Goal: Information Seeking & Learning: Learn about a topic

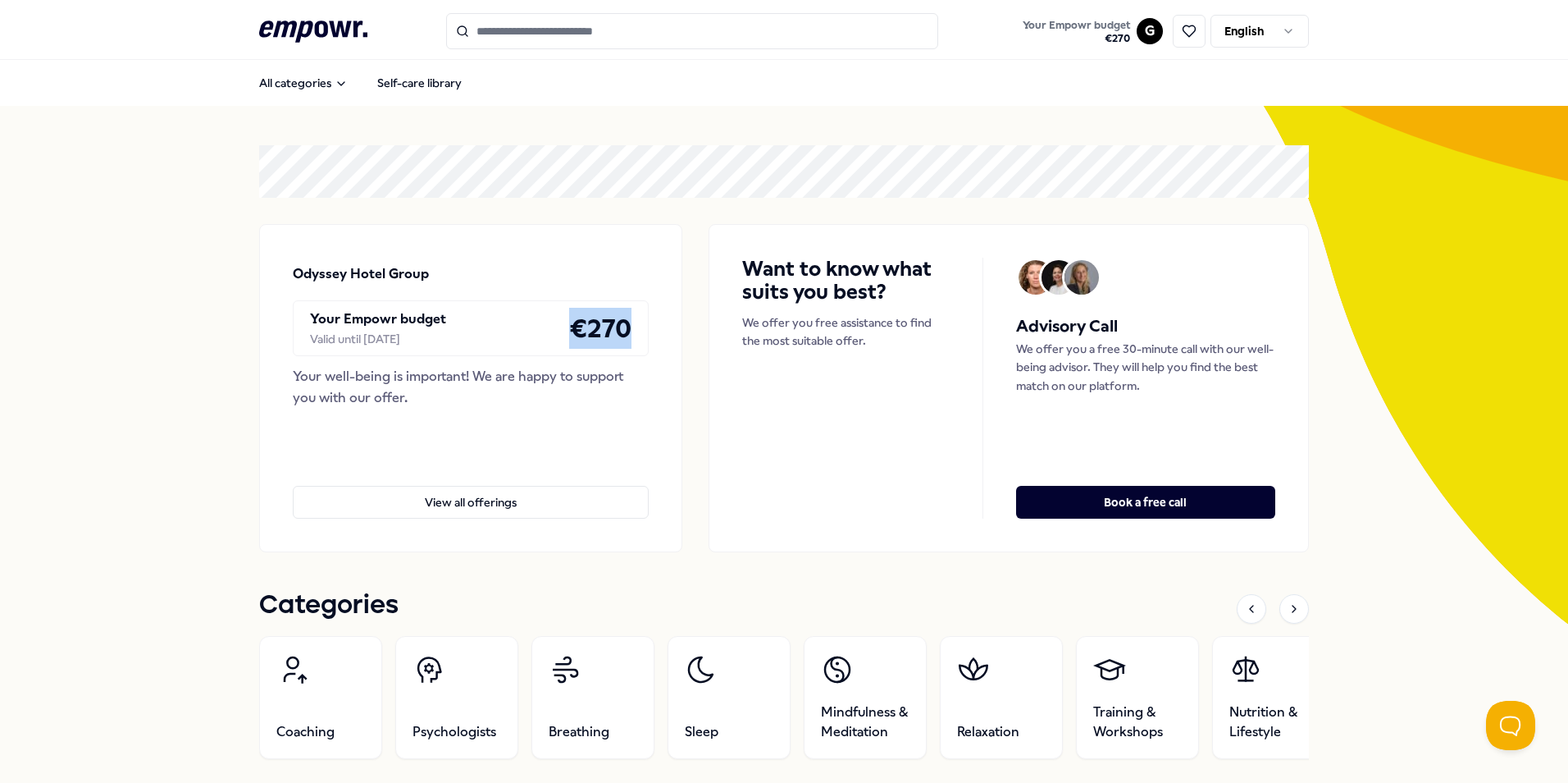
drag, startPoint x: 570, startPoint y: 336, endPoint x: 618, endPoint y: 334, distance: 48.0
click at [618, 334] on h4 "€ 270" at bounding box center [600, 328] width 62 height 41
drag, startPoint x: 618, startPoint y: 334, endPoint x: 703, endPoint y: 366, distance: 90.8
click at [708, 366] on div "Want to know what suits you best? We offer you free assistance to find the most…" at bounding box center [1008, 388] width 600 height 328
click at [523, 508] on button "View all offerings" at bounding box center [470, 501] width 356 height 33
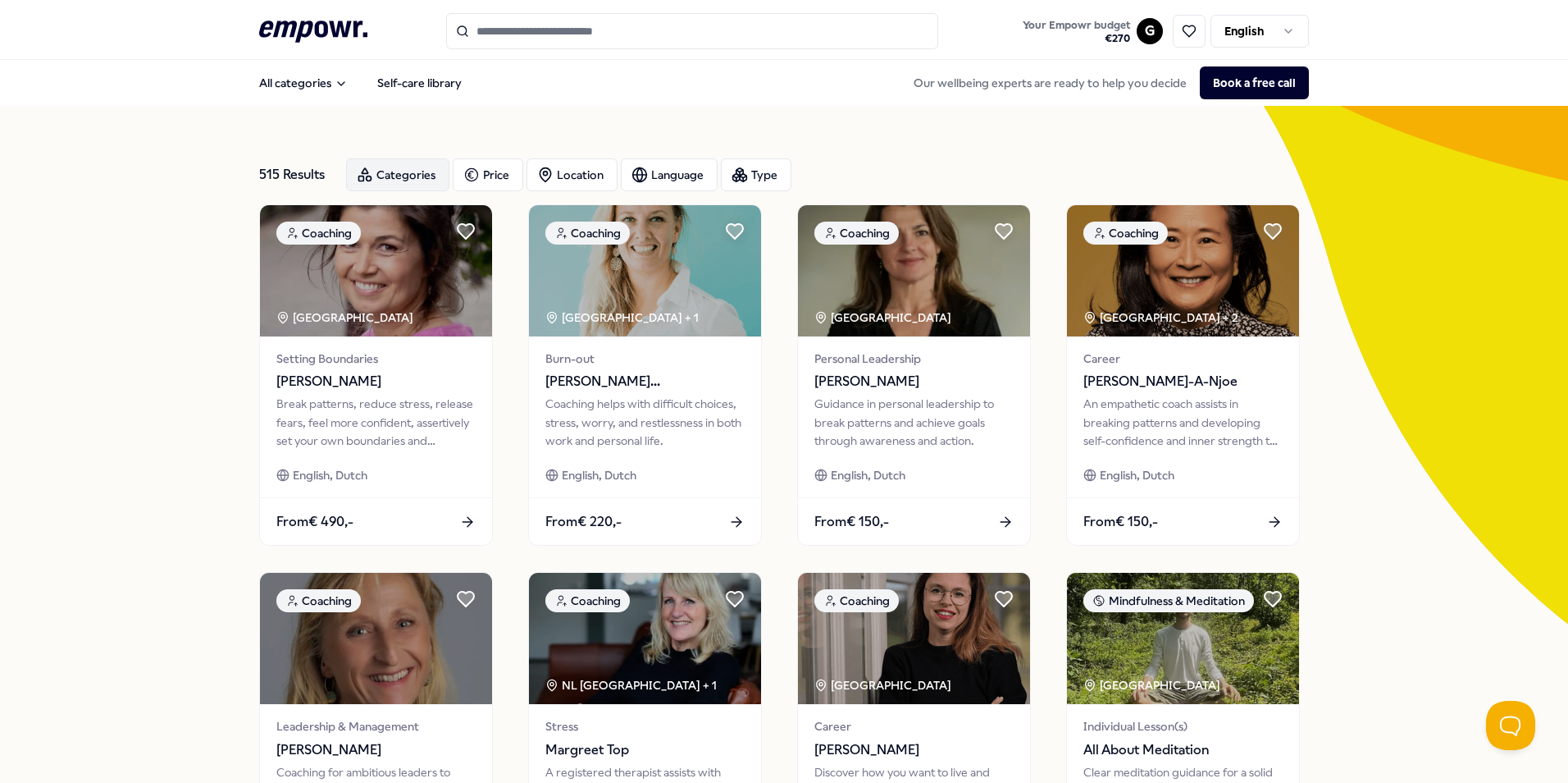
click at [375, 170] on div "Categories" at bounding box center [397, 174] width 103 height 33
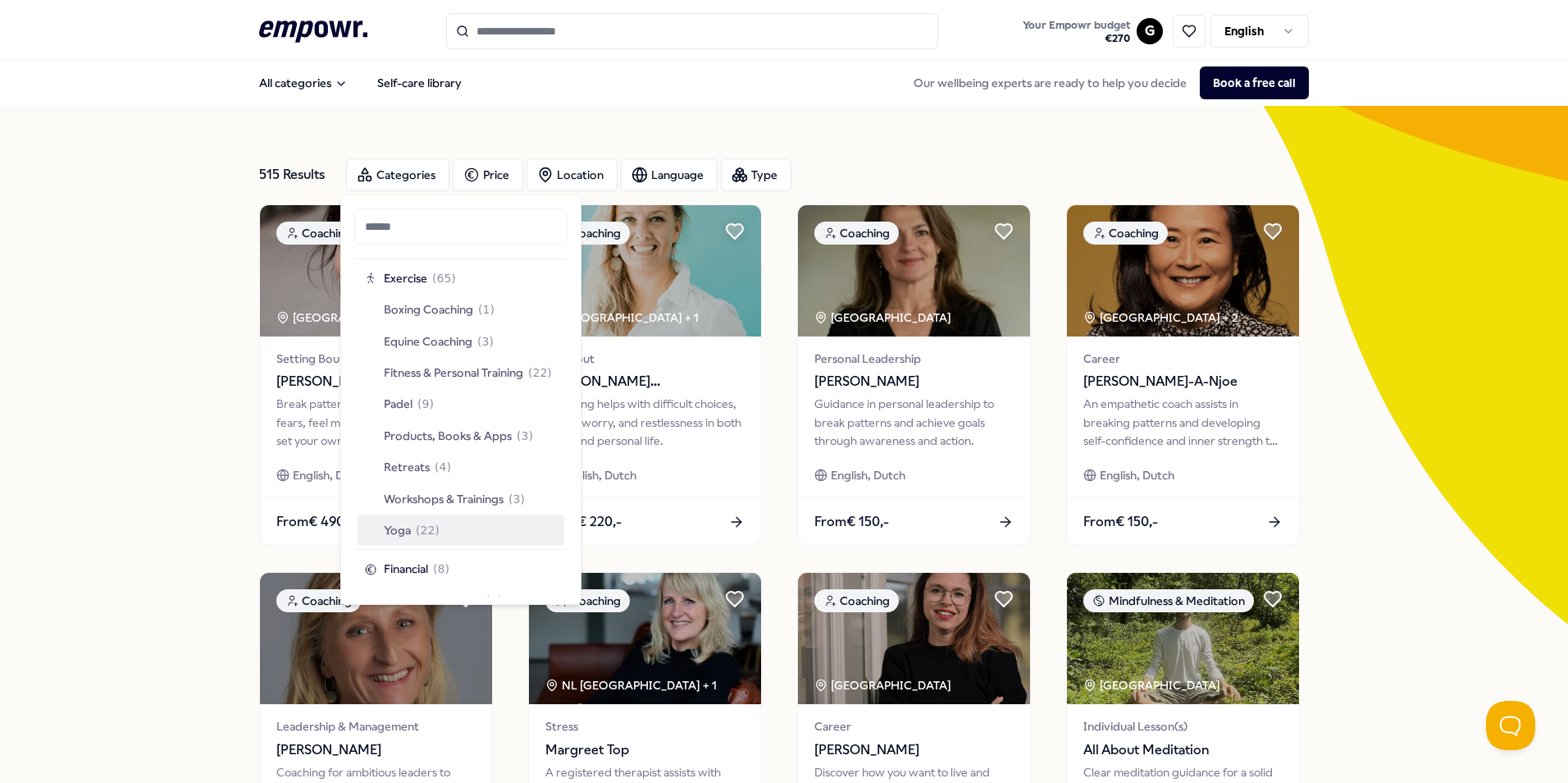
scroll to position [2297, 0]
click at [405, 367] on span "Exercise" at bounding box center [405, 365] width 44 height 18
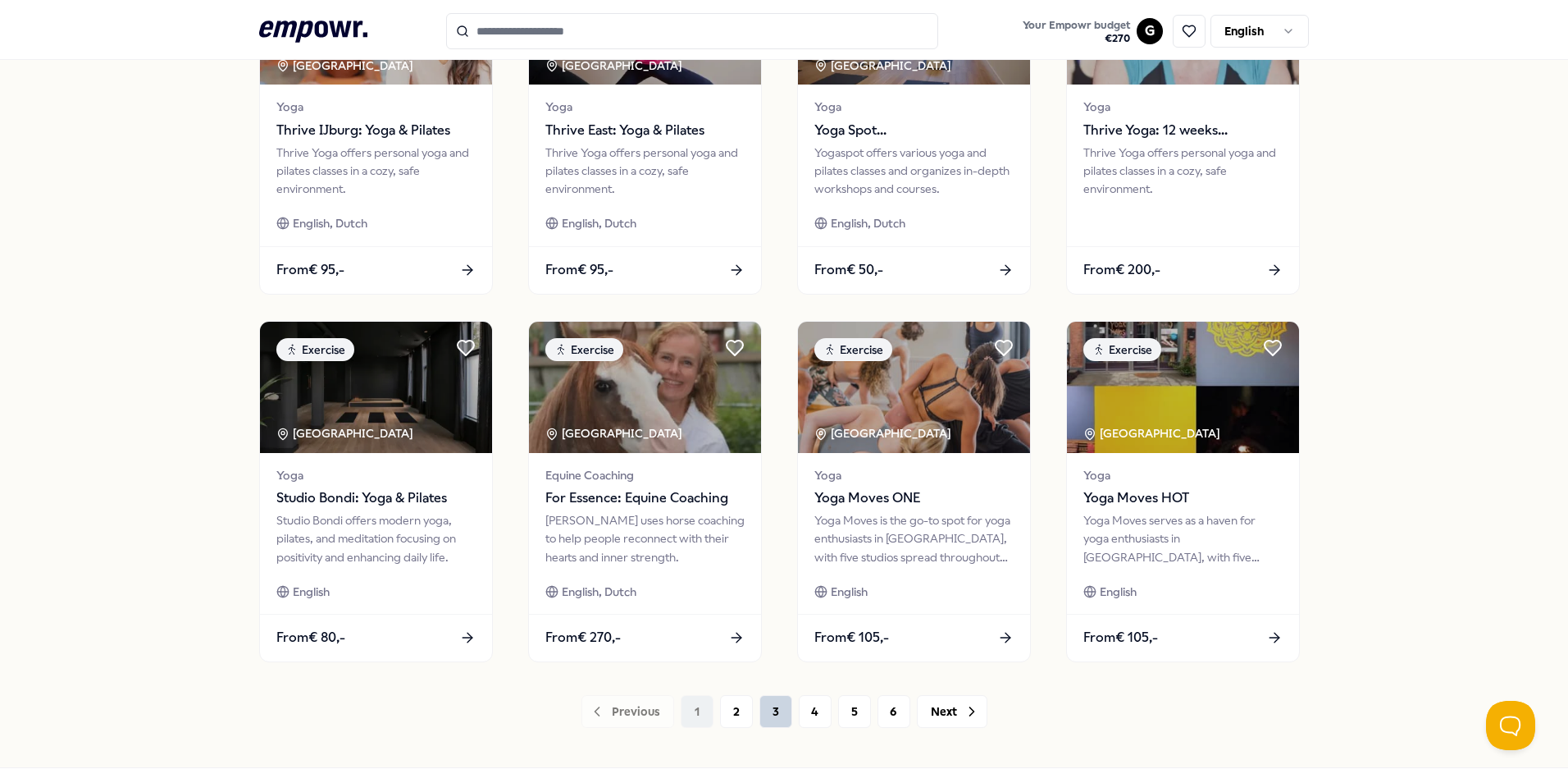
scroll to position [656, 0]
